Goal: Navigation & Orientation: Find specific page/section

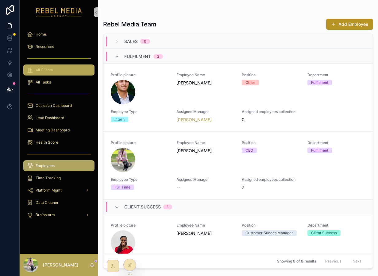
click at [69, 75] on div "All Clients" at bounding box center [59, 70] width 64 height 10
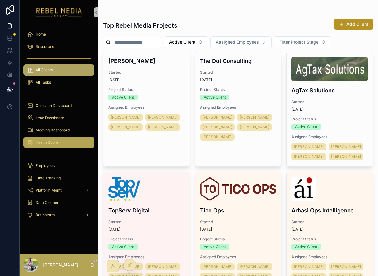
click at [61, 142] on div "Health Score" at bounding box center [59, 143] width 64 height 10
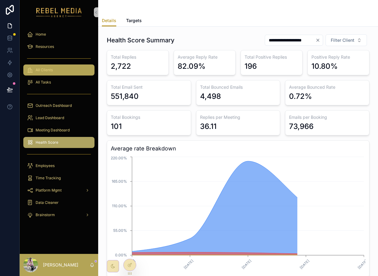
click at [59, 70] on div "All Clients" at bounding box center [59, 70] width 64 height 10
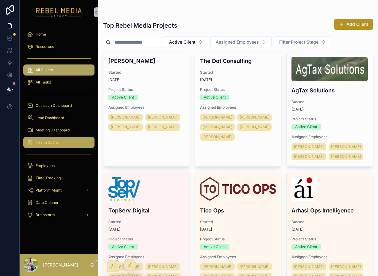
click at [51, 143] on span "Health Score" at bounding box center [47, 142] width 23 height 5
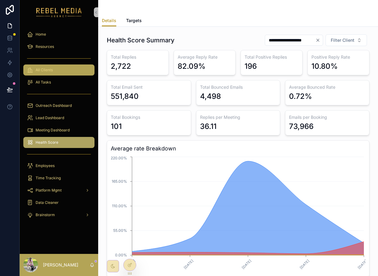
click at [64, 65] on div "All Clients" at bounding box center [59, 70] width 64 height 10
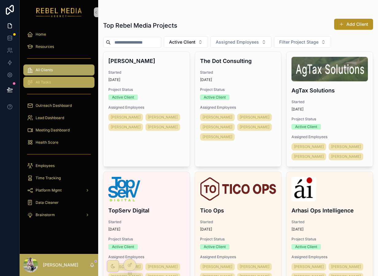
click at [47, 85] on div "All Tasks" at bounding box center [59, 82] width 64 height 10
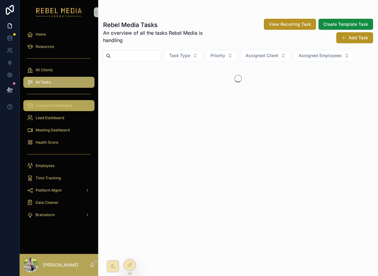
click at [50, 106] on span "Outreach Dashboard" at bounding box center [54, 105] width 36 height 5
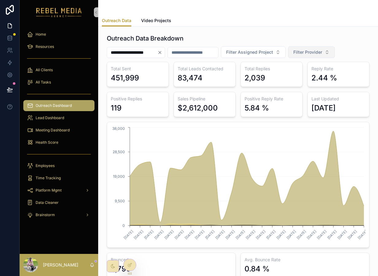
click at [316, 53] on span "Filter Provider" at bounding box center [308, 52] width 29 height 6
click at [312, 85] on div "EmailBison" at bounding box center [322, 87] width 74 height 10
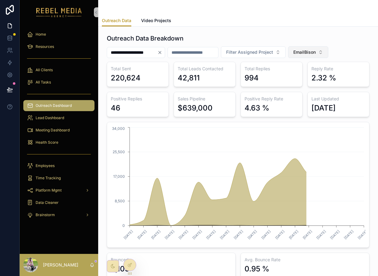
click at [316, 50] on span "EmailBison" at bounding box center [305, 52] width 22 height 6
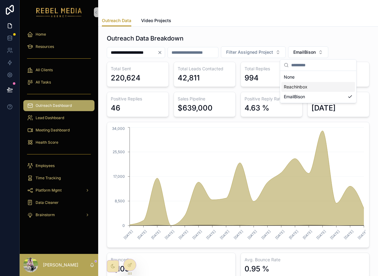
click at [298, 87] on div "Reachinbox" at bounding box center [319, 87] width 74 height 10
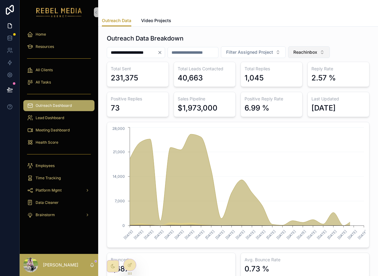
click at [318, 53] on span "Reachinbox" at bounding box center [306, 52] width 24 height 6
click at [162, 53] on icon "Clear" at bounding box center [160, 52] width 5 height 5
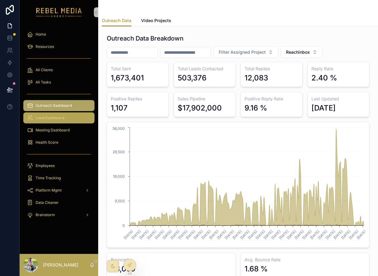
click at [75, 115] on div "Lead Dashboard" at bounding box center [59, 118] width 64 height 10
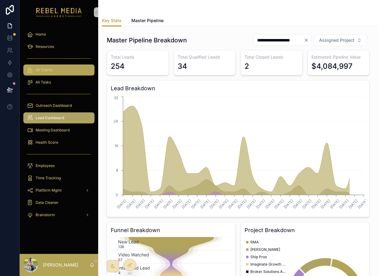
click at [64, 71] on div "All Clients" at bounding box center [59, 70] width 64 height 10
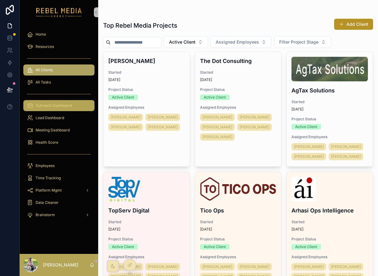
click at [58, 108] on div "Outreach Dashboard" at bounding box center [59, 106] width 64 height 10
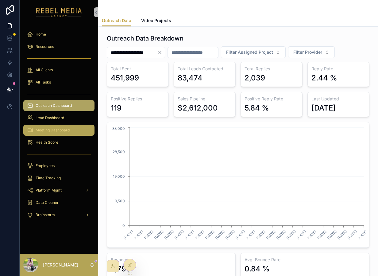
click at [57, 125] on link "Meeting Dashboard" at bounding box center [58, 130] width 71 height 11
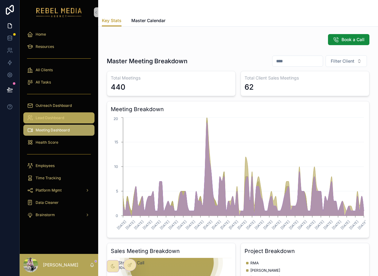
click at [57, 119] on span "Lead Dashboard" at bounding box center [50, 117] width 29 height 5
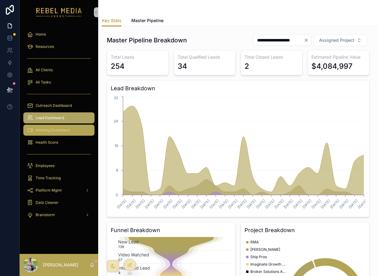
click at [57, 130] on span "Meeting Dashboard" at bounding box center [53, 130] width 34 height 5
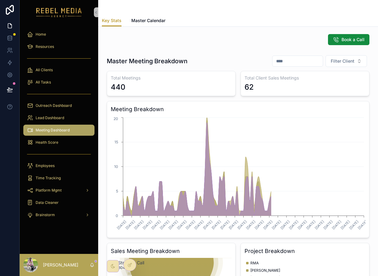
click at [46, 135] on link "Meeting Dashboard" at bounding box center [58, 130] width 71 height 11
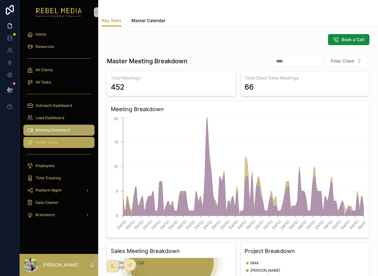
click at [47, 144] on span "Health Score" at bounding box center [47, 142] width 23 height 5
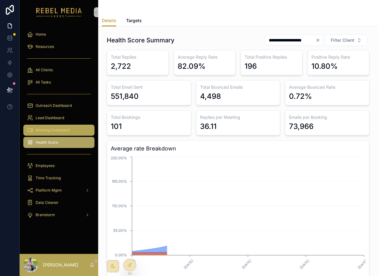
click at [50, 125] on link "Meeting Dashboard" at bounding box center [58, 130] width 71 height 11
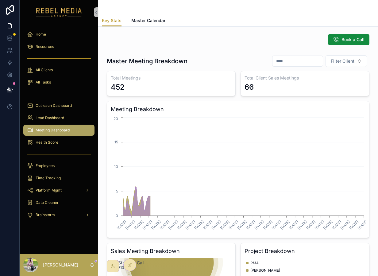
click at [50, 132] on span "Meeting Dashboard" at bounding box center [53, 130] width 34 height 5
click at [50, 115] on div "Lead Dashboard" at bounding box center [59, 118] width 64 height 10
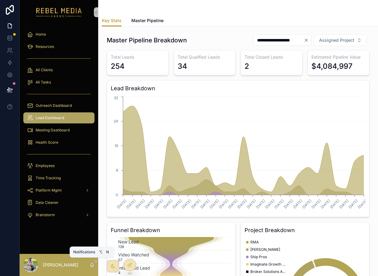
click at [90, 265] on icon "scrollable content" at bounding box center [92, 265] width 5 height 5
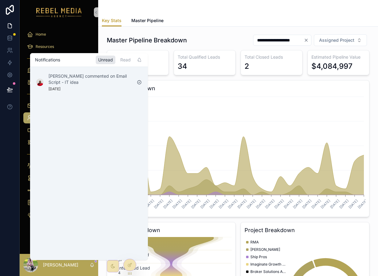
click at [90, 265] on icon "scrollable content" at bounding box center [92, 265] width 5 height 5
click at [63, 45] on div "Resources" at bounding box center [59, 47] width 64 height 10
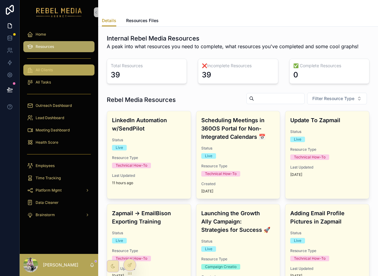
click at [58, 74] on div "All Clients" at bounding box center [59, 70] width 64 height 10
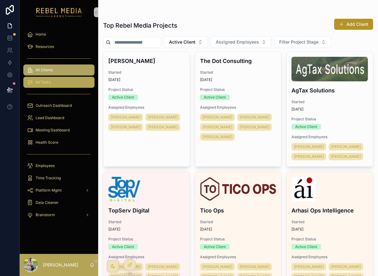
click at [57, 88] on link "All Tasks" at bounding box center [58, 82] width 71 height 11
